Goal: Check status

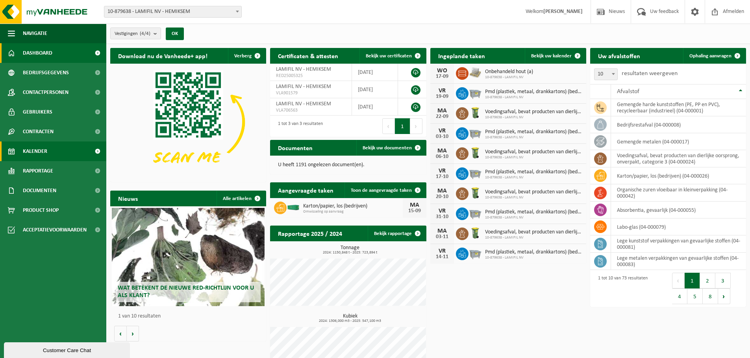
click at [38, 152] on span "Kalender" at bounding box center [35, 152] width 24 height 20
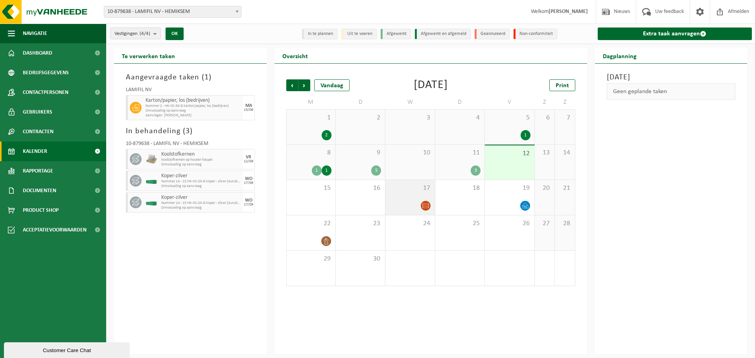
click at [425, 207] on icon at bounding box center [426, 206] width 7 height 7
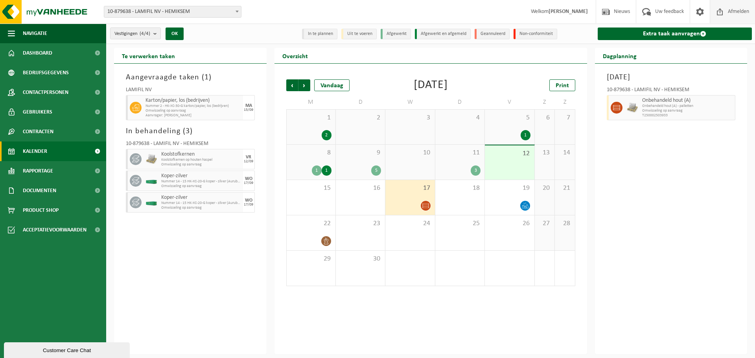
click at [741, 9] on span "Afmelden" at bounding box center [738, 11] width 25 height 23
